Goal: Information Seeking & Learning: Learn about a topic

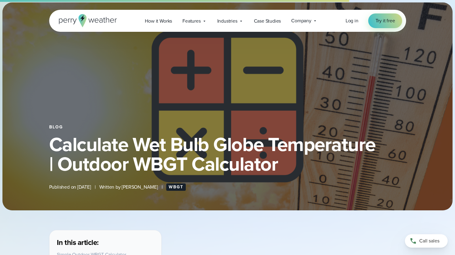
select select "***"
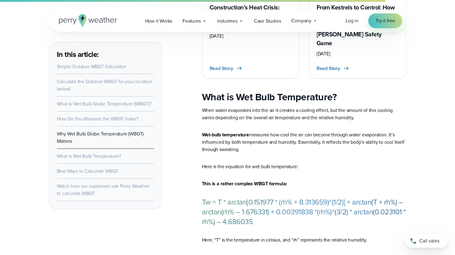
scroll to position [2017, 0]
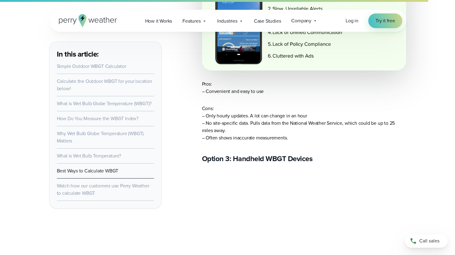
scroll to position [2455, 0]
